Goal: Task Accomplishment & Management: Use online tool/utility

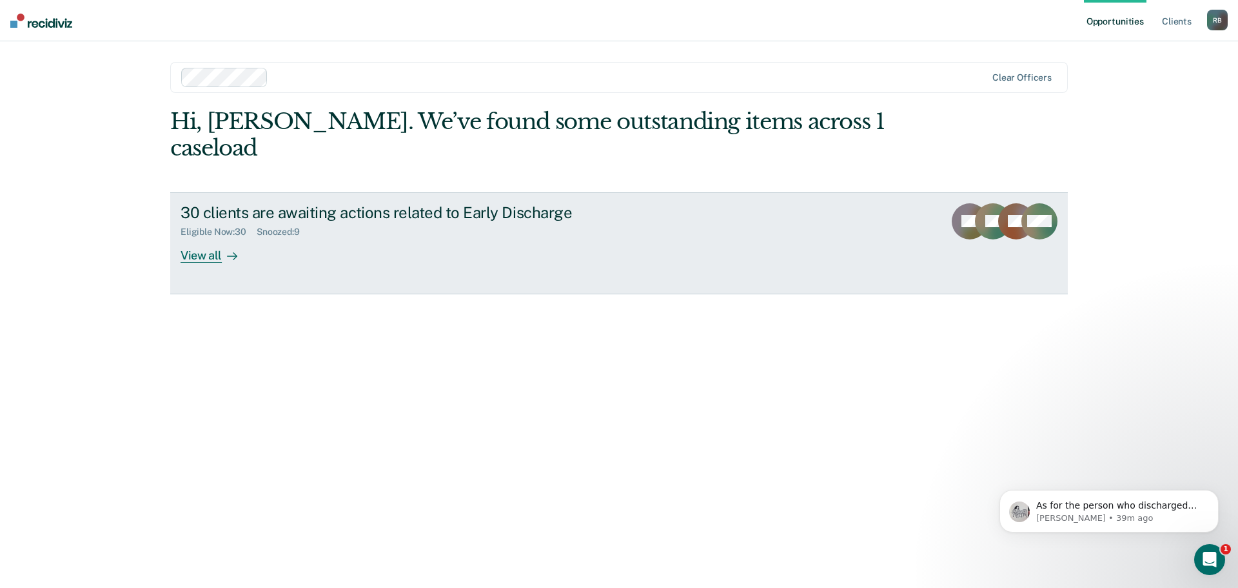
click at [197, 237] on div "View all" at bounding box center [217, 249] width 72 height 25
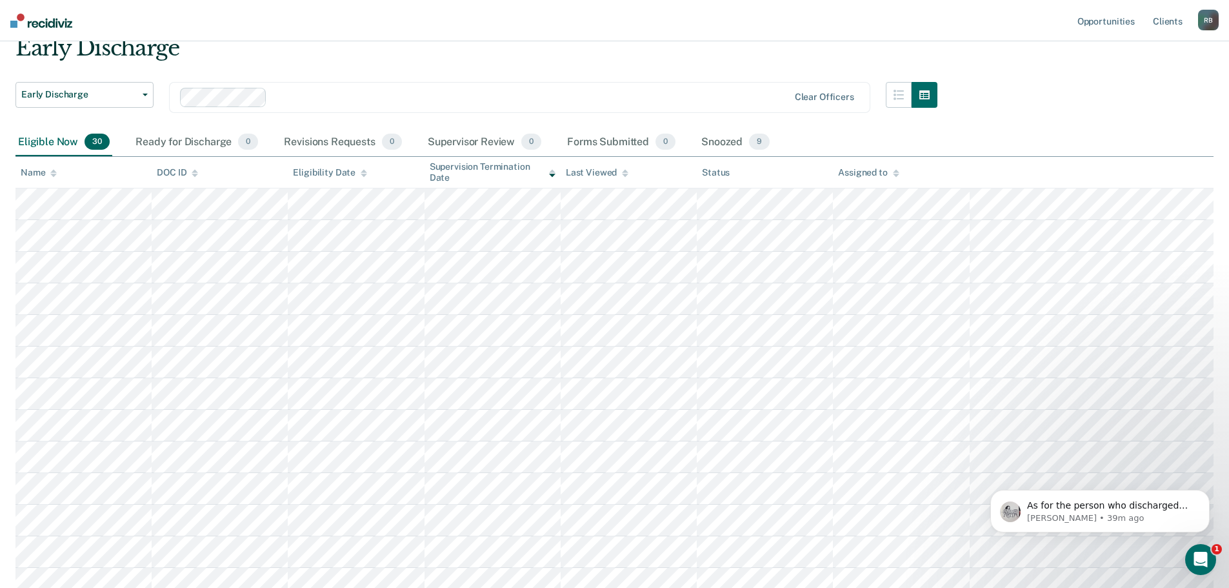
scroll to position [51, 0]
click at [1094, 503] on p "As for the person who discharged but didn’t show up, I will need their name and…" at bounding box center [1110, 505] width 166 height 13
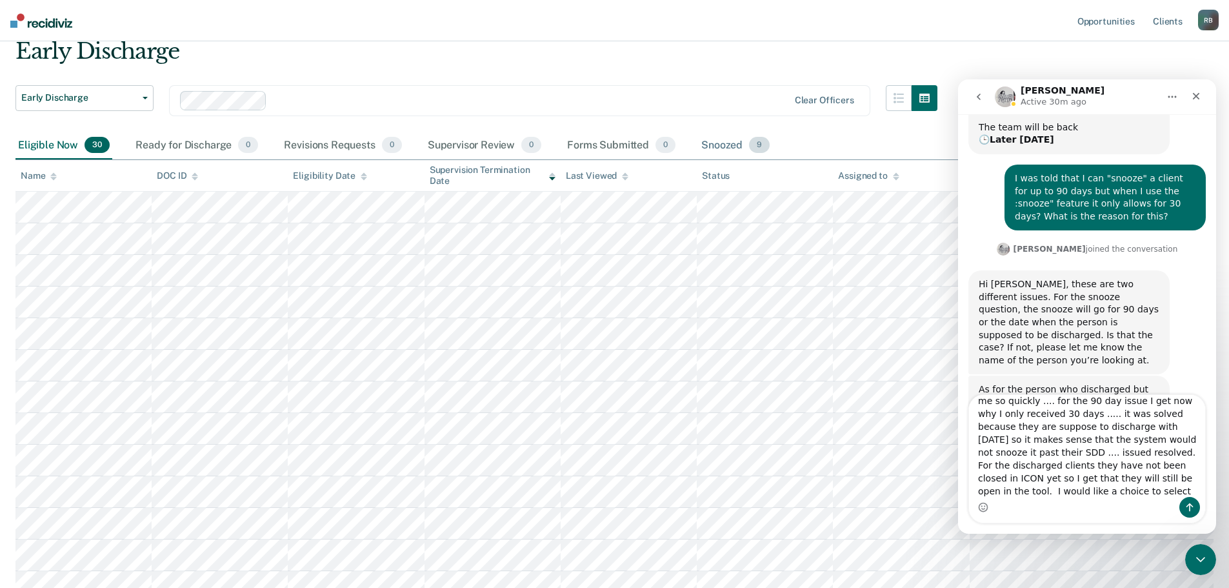
scroll to position [34, 0]
type textarea "Thank you Kim for getting back to me so quickly .... for the 90 day issue I get…"
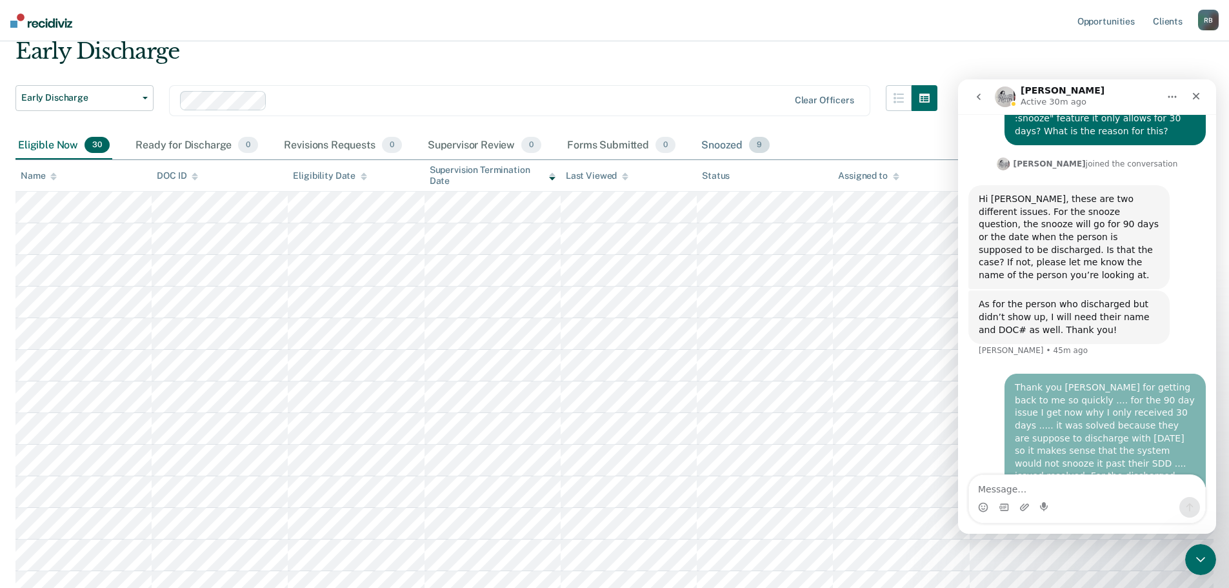
scroll to position [332, 0]
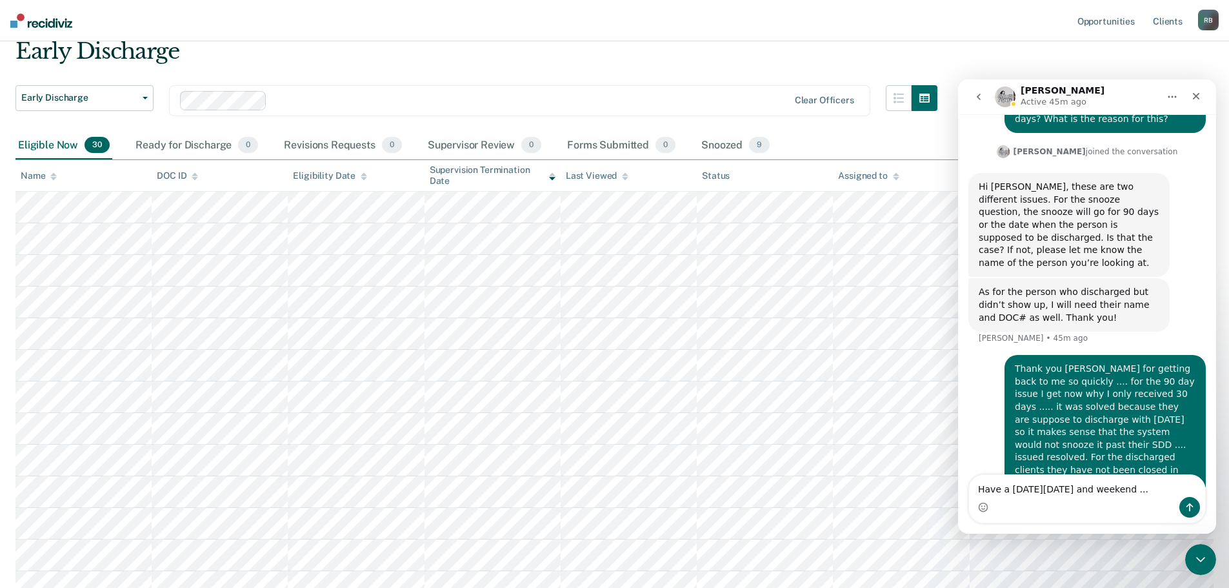
type textarea "Have a good Friday and weekend ...."
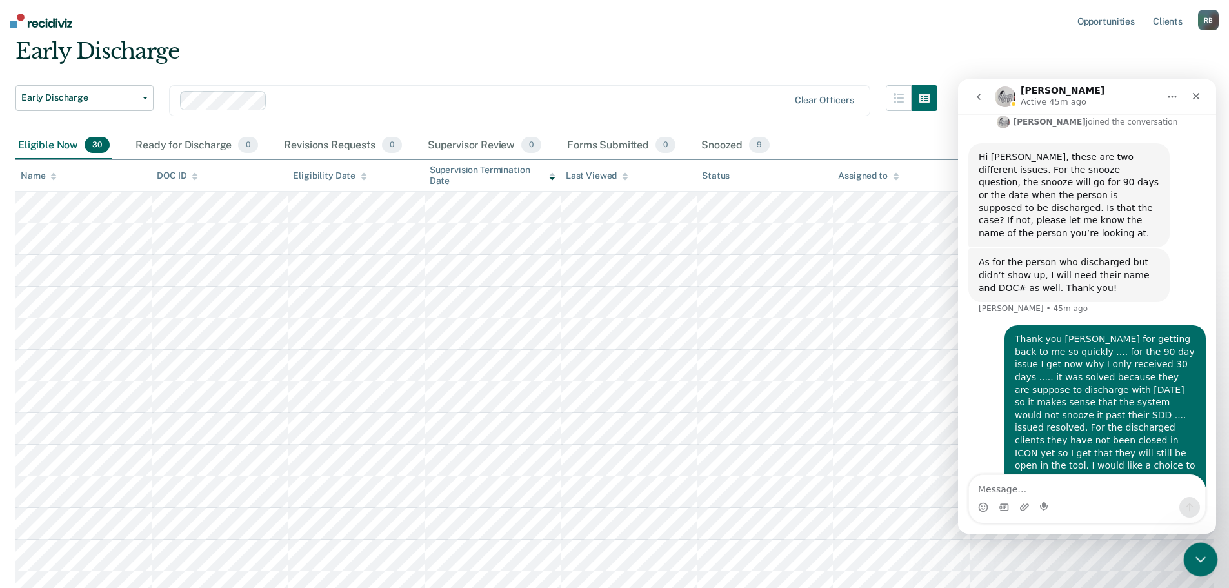
click at [1194, 556] on icon "Close Intercom Messenger" at bounding box center [1198, 557] width 15 height 15
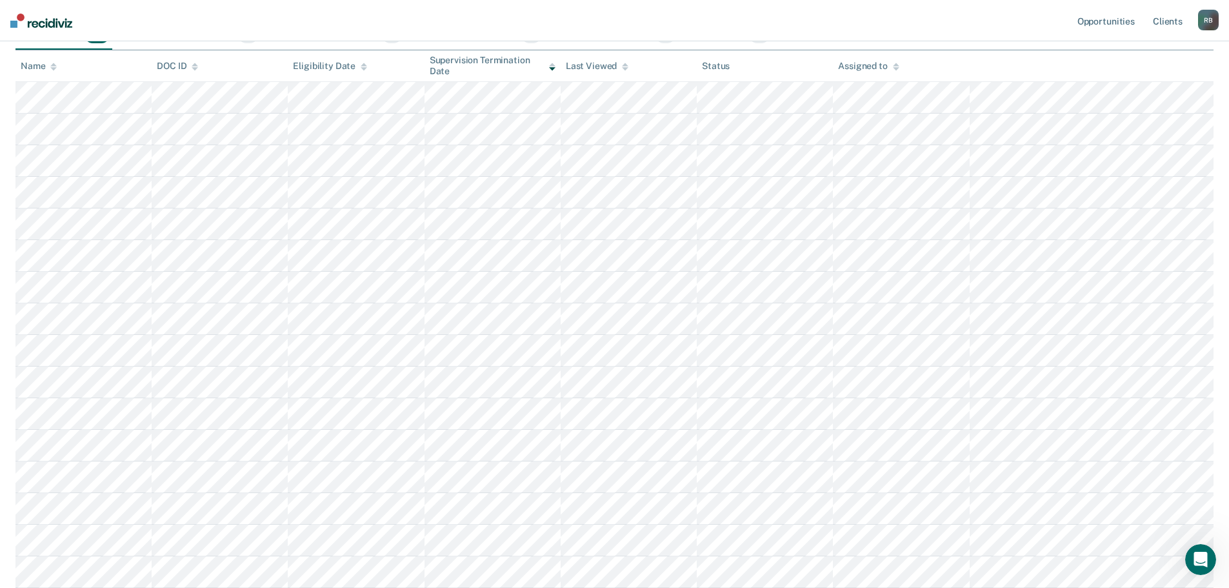
scroll to position [0, 0]
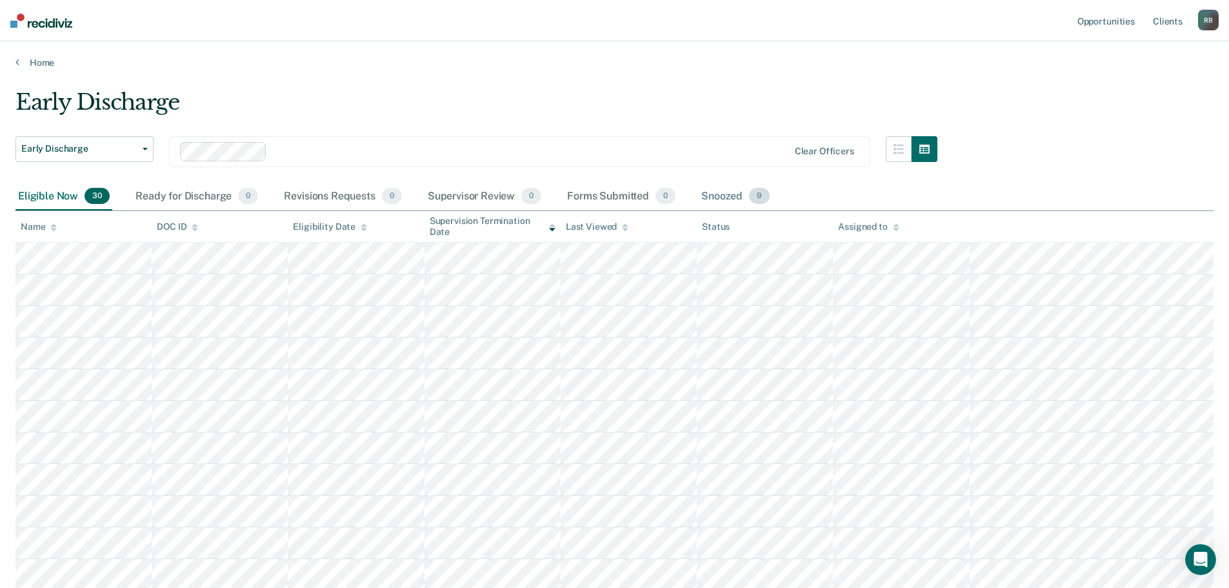
click at [724, 193] on div "Snoozed 9" at bounding box center [736, 197] width 74 height 28
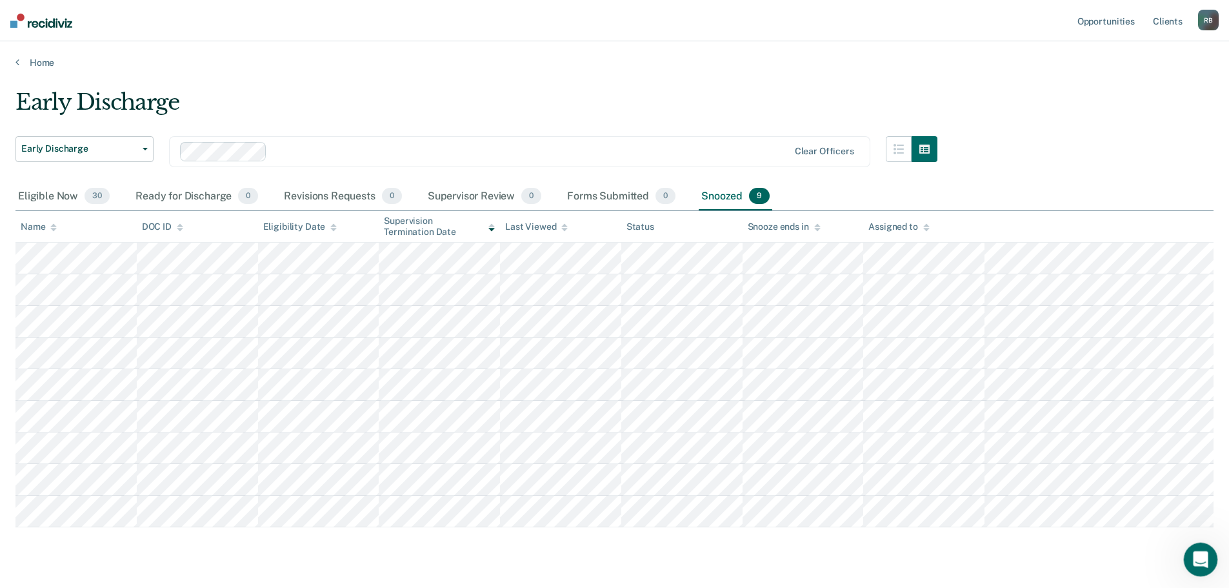
click at [1200, 556] on icon "Open Intercom Messenger" at bounding box center [1198, 557] width 21 height 21
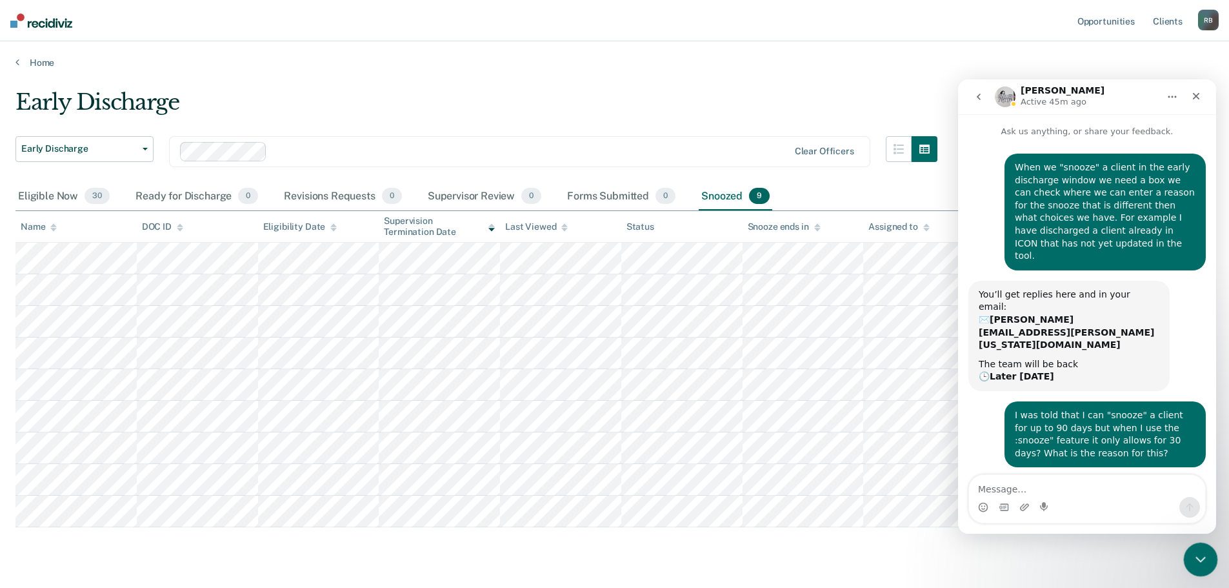
scroll to position [362, 0]
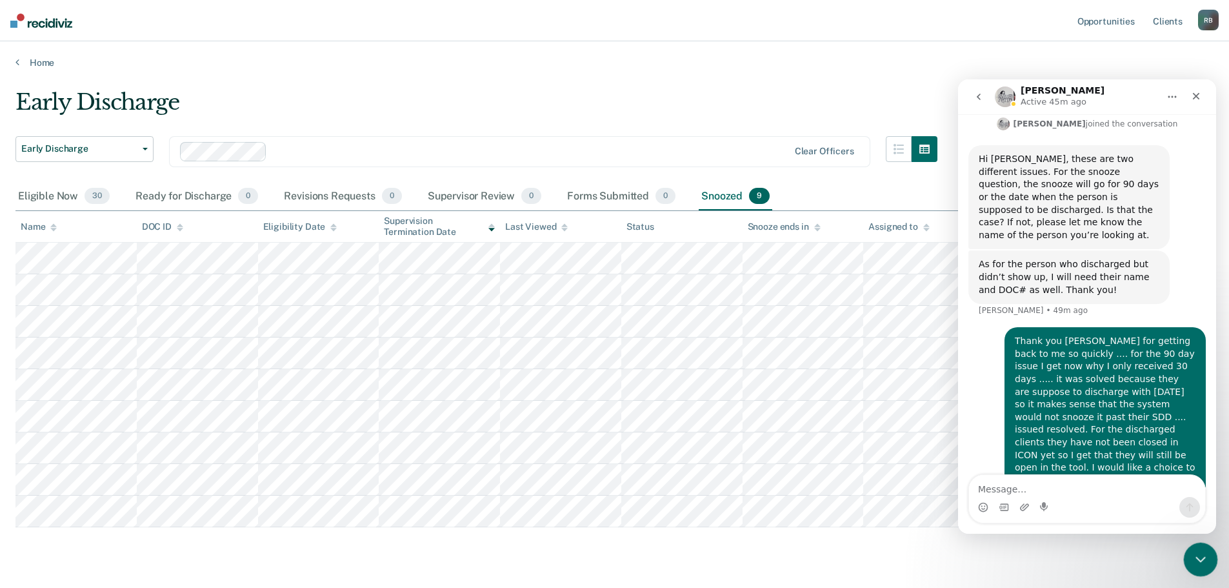
click at [1195, 553] on icon "Close Intercom Messenger" at bounding box center [1198, 557] width 15 height 15
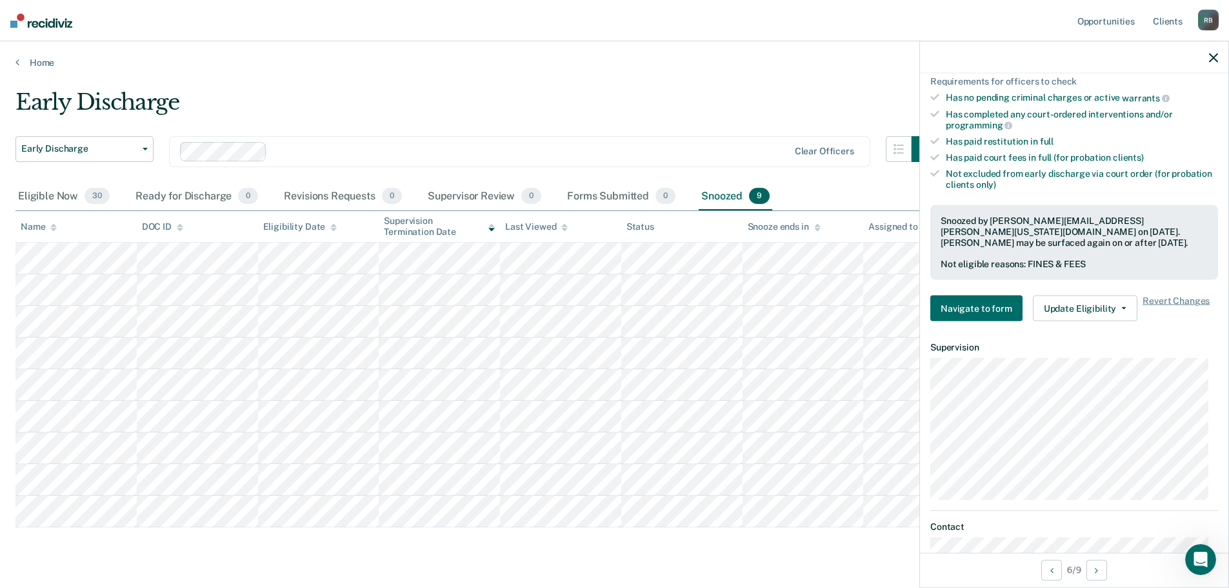
scroll to position [323, 0]
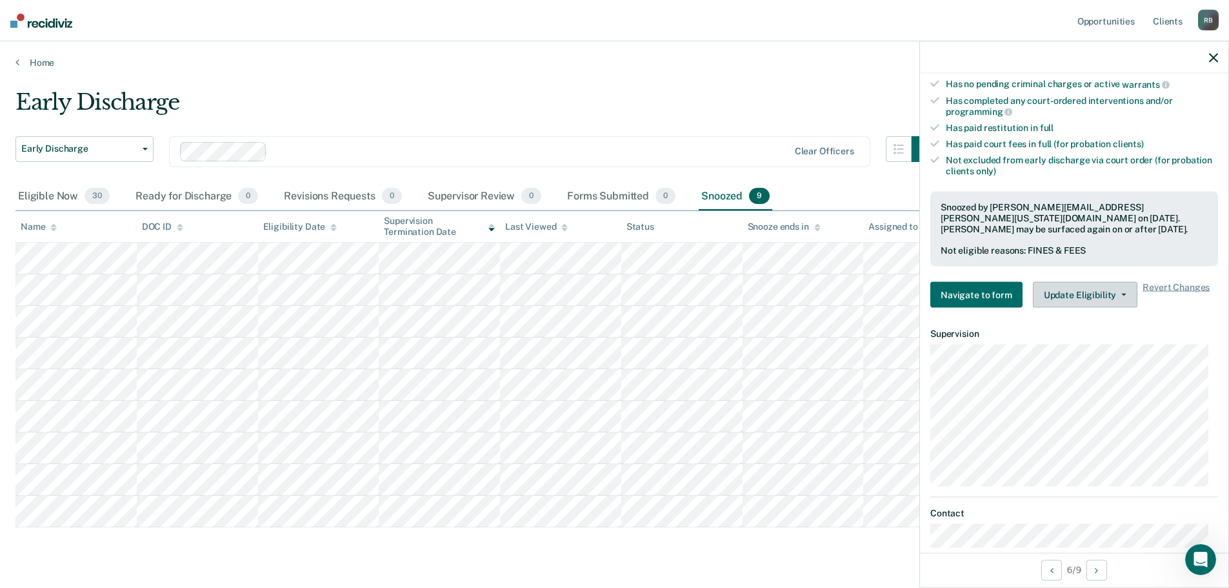
click at [1080, 290] on button "Update Eligibility" at bounding box center [1085, 295] width 104 height 26
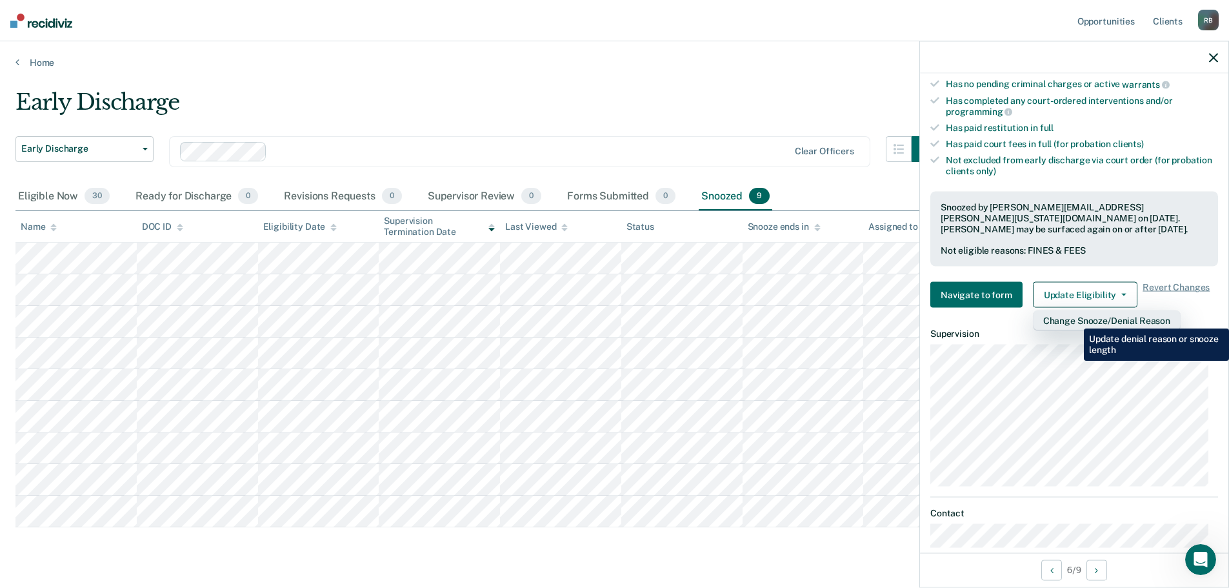
click at [1074, 319] on button "Change Snooze/Denial Reason" at bounding box center [1107, 320] width 148 height 21
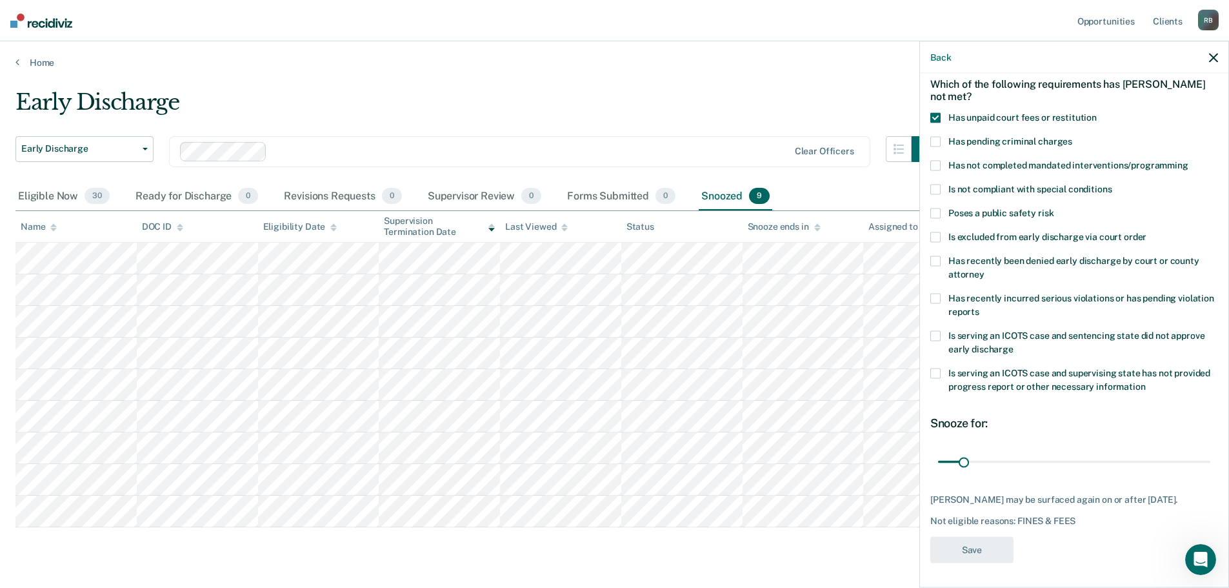
click at [1213, 59] on icon "button" at bounding box center [1213, 57] width 9 height 9
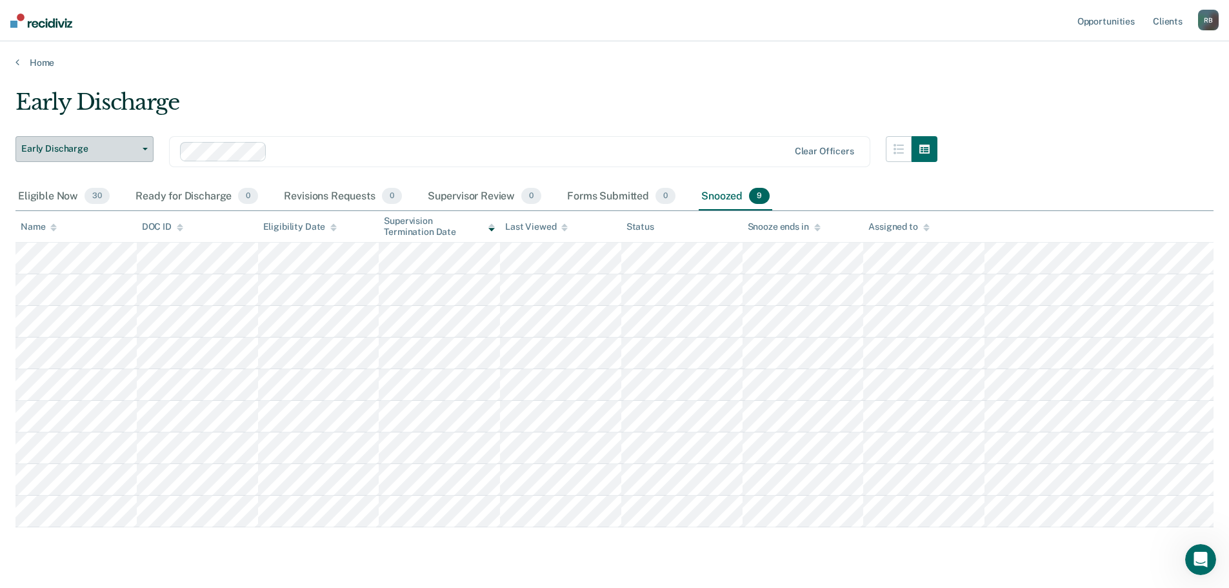
click at [145, 150] on button "Early Discharge" at bounding box center [84, 149] width 138 height 26
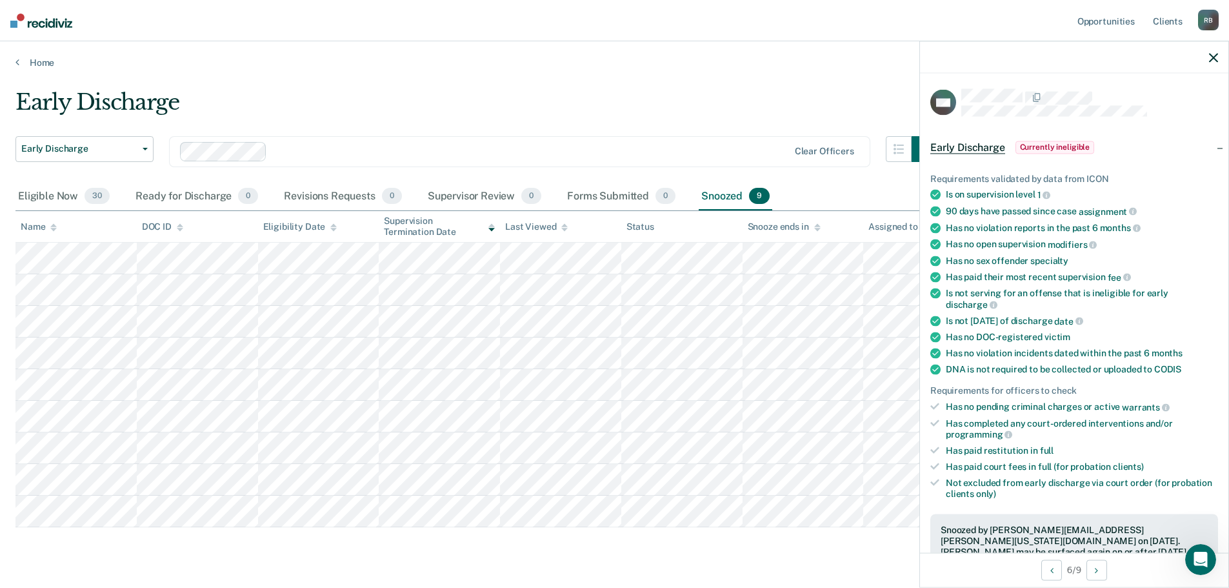
scroll to position [129, 0]
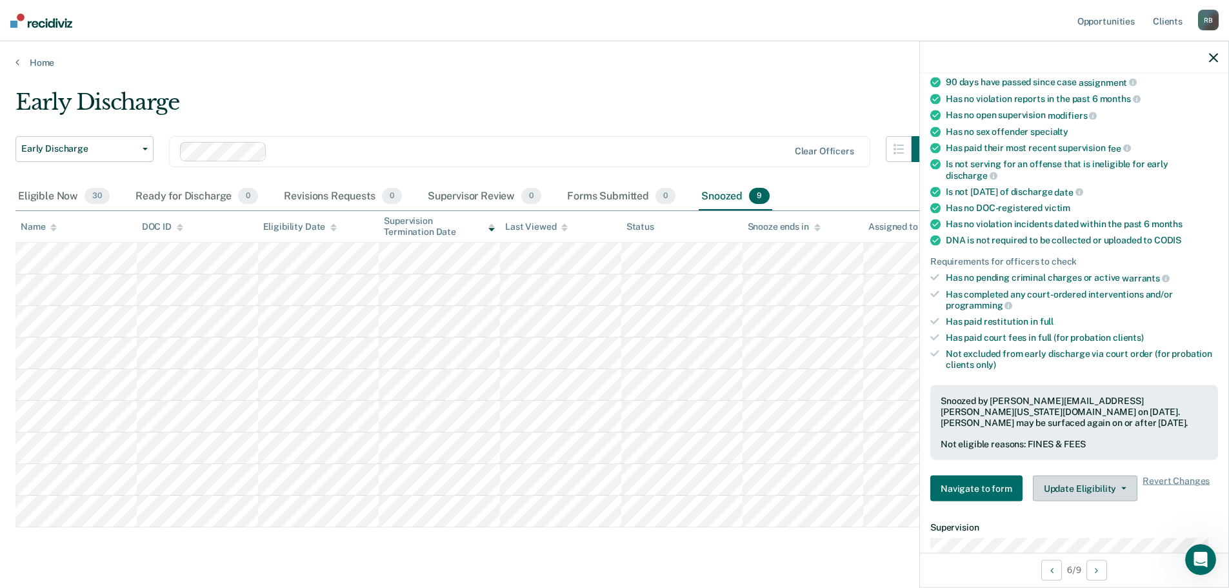
click at [1091, 481] on button "Update Eligibility" at bounding box center [1085, 488] width 104 height 26
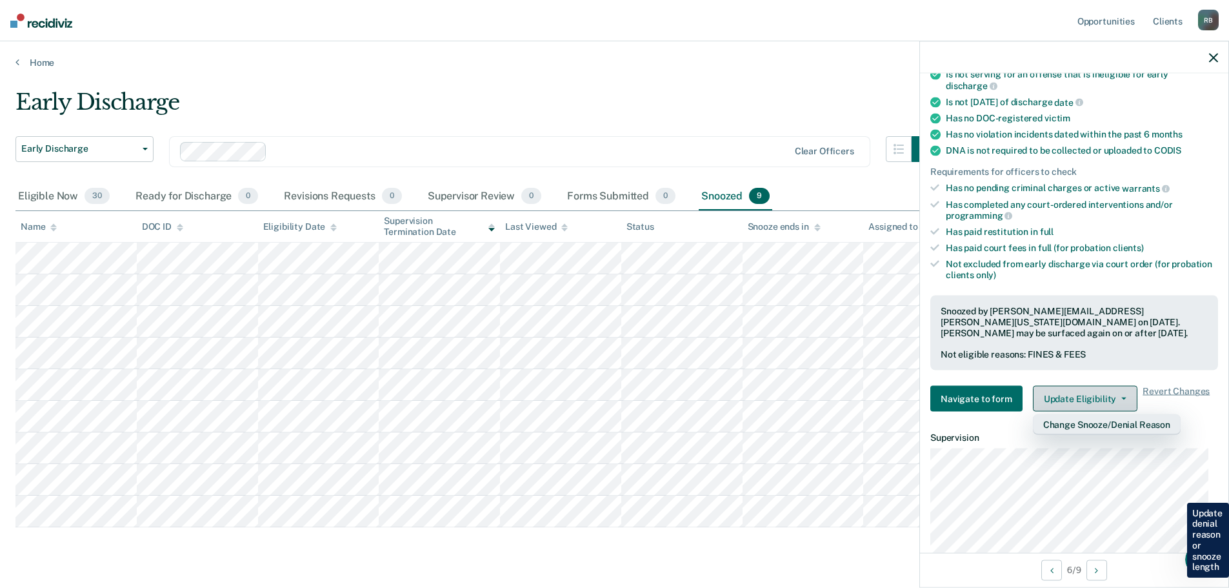
scroll to position [194, 0]
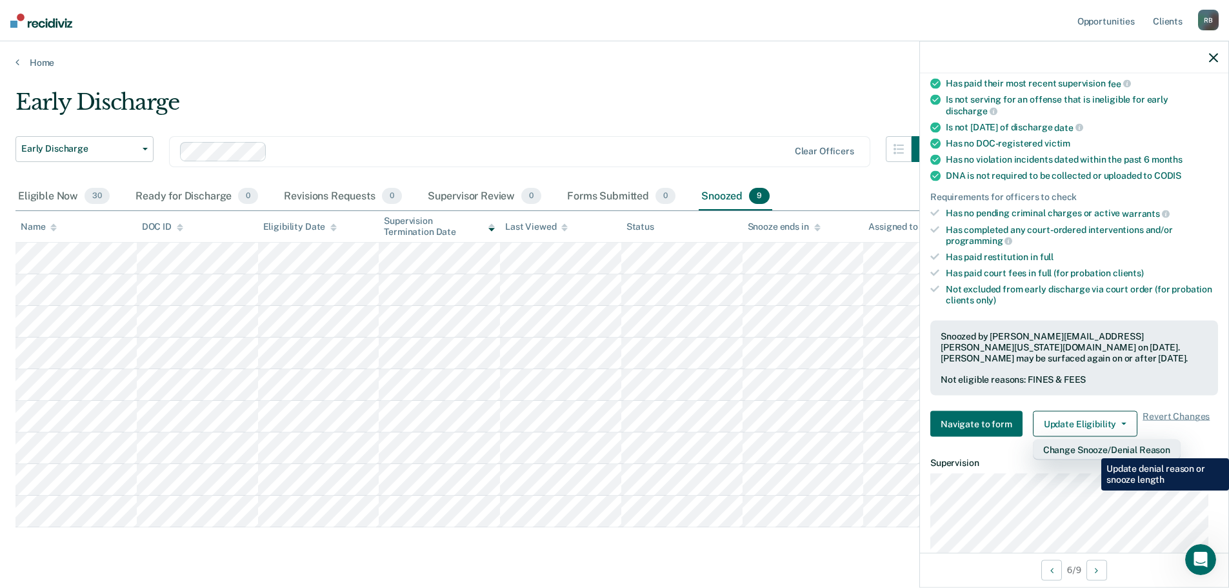
click at [1091, 448] on button "Change Snooze/Denial Reason" at bounding box center [1107, 449] width 148 height 21
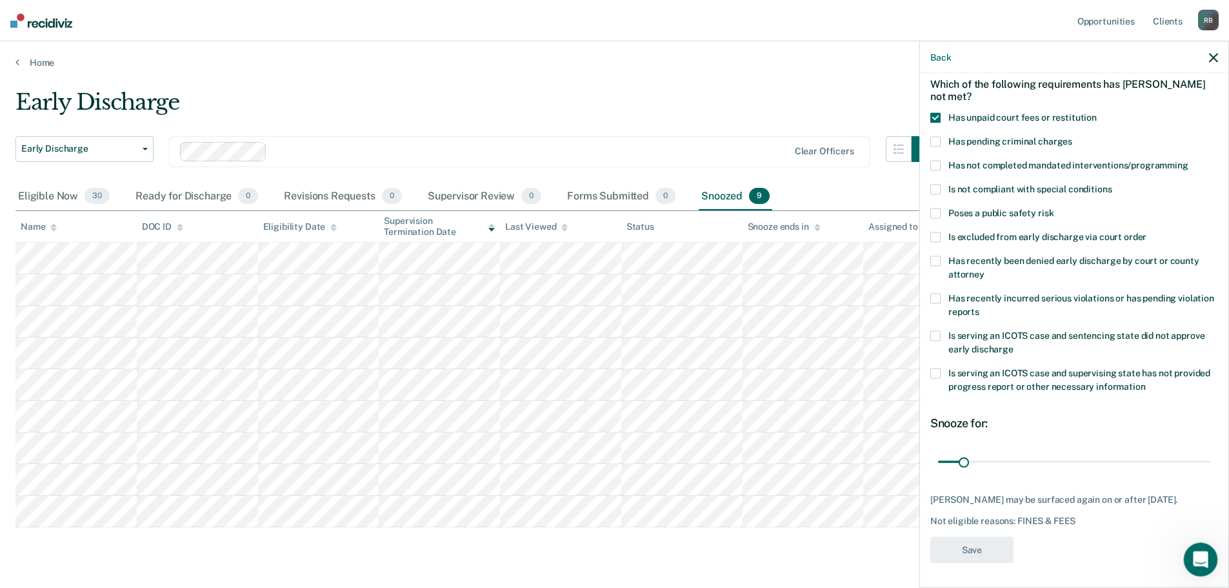
click at [1197, 555] on icon "Open Intercom Messenger" at bounding box center [1198, 557] width 21 height 21
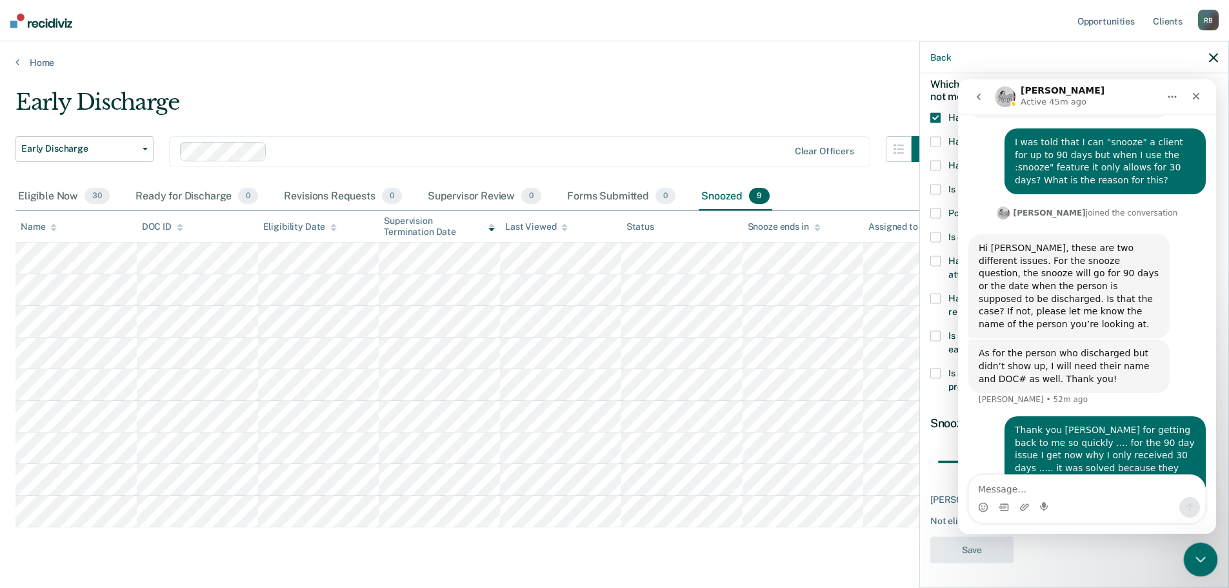
scroll to position [362, 0]
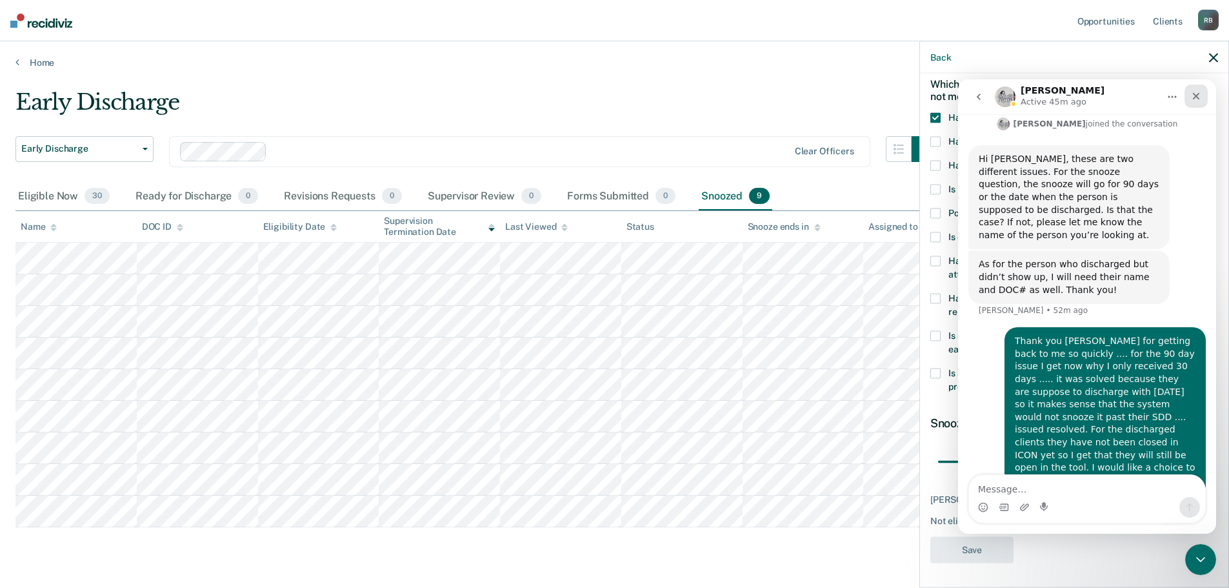
click at [1197, 97] on icon "Close" at bounding box center [1196, 96] width 7 height 7
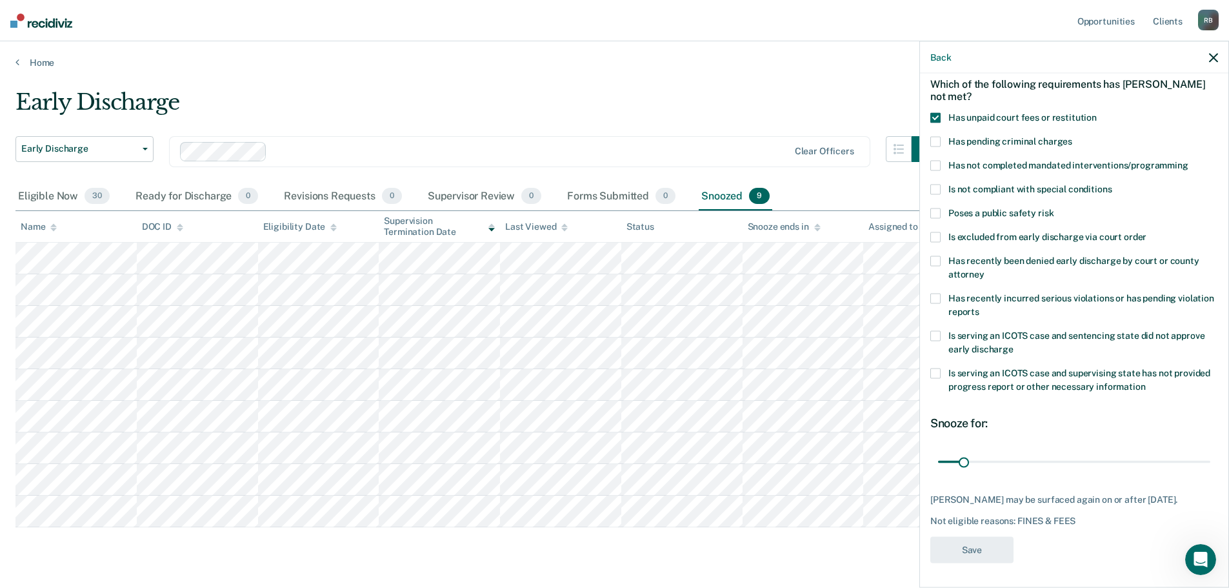
drag, startPoint x: 1212, startPoint y: 57, endPoint x: 1217, endPoint y: 50, distance: 9.3
click at [1212, 57] on icon "button" at bounding box center [1213, 57] width 9 height 9
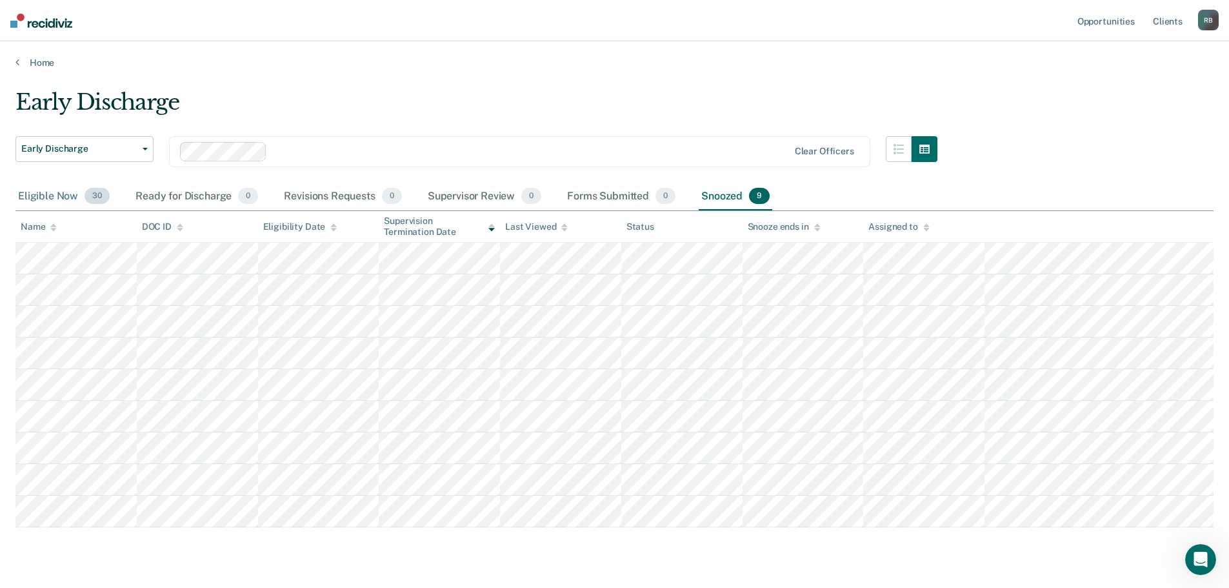
click at [62, 195] on div "Eligible Now 30" at bounding box center [63, 197] width 97 height 28
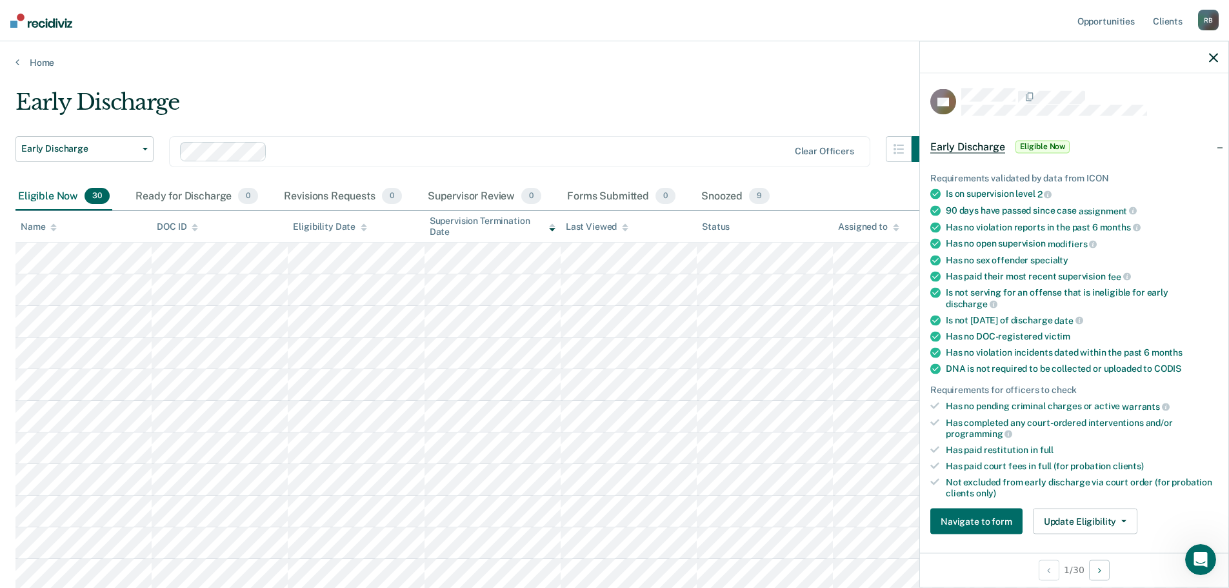
scroll to position [0, 0]
click at [1213, 59] on icon "button" at bounding box center [1213, 57] width 9 height 9
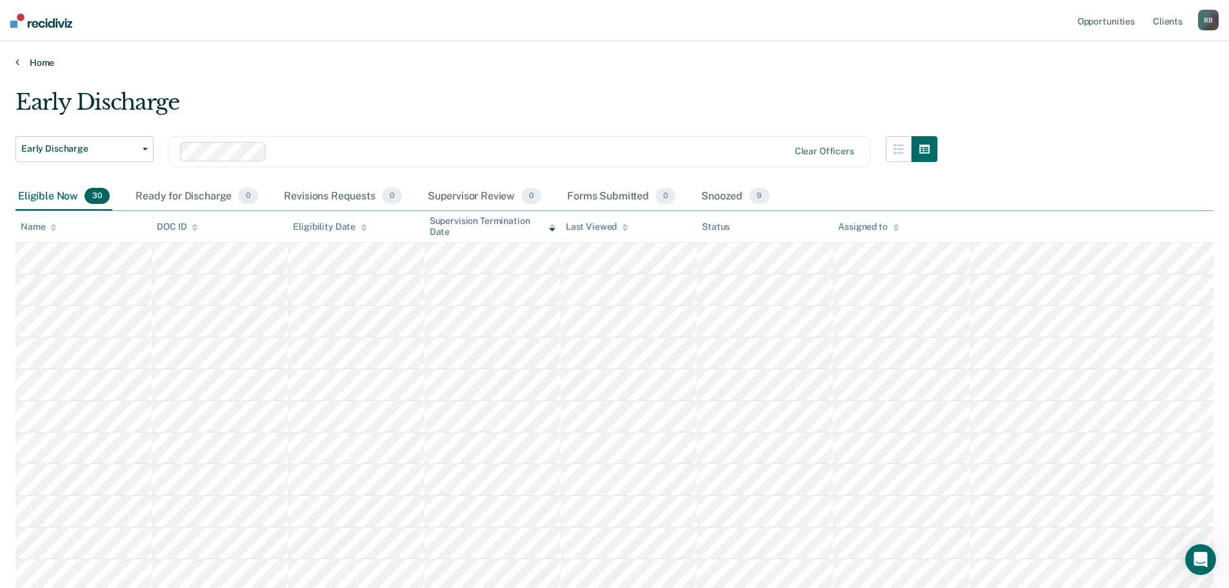
click at [41, 62] on link "Home" at bounding box center [614, 63] width 1198 height 12
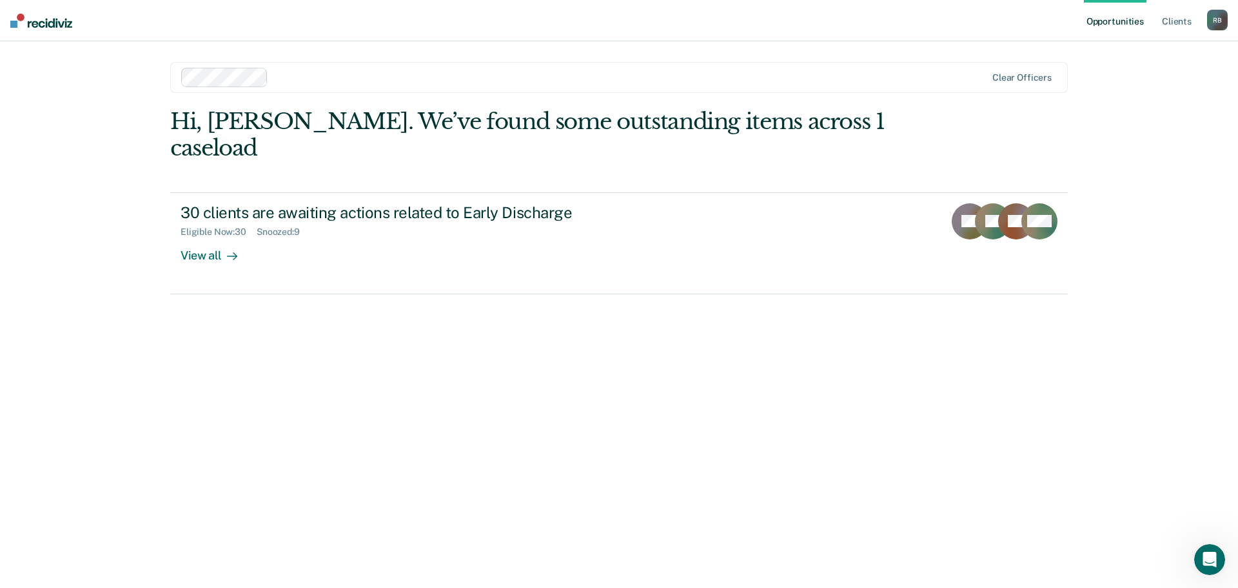
click at [1222, 19] on div "R B" at bounding box center [1218, 20] width 21 height 21
click at [1128, 83] on link "Log Out" at bounding box center [1166, 84] width 104 height 11
click at [1220, 21] on div "R B" at bounding box center [1218, 20] width 21 height 21
click at [1134, 86] on link "Log Out" at bounding box center [1166, 84] width 104 height 11
